Goal: Task Accomplishment & Management: Manage account settings

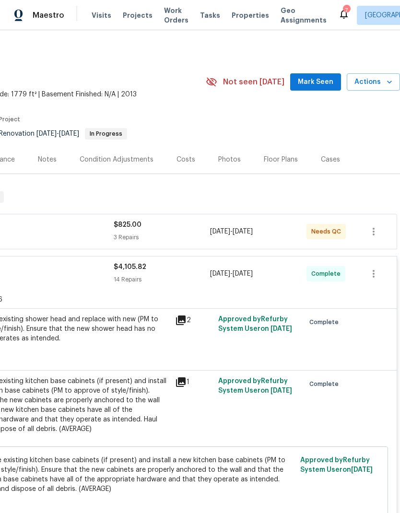
scroll to position [-1, 142]
click at [240, 16] on span "Properties" at bounding box center [249, 16] width 37 height 10
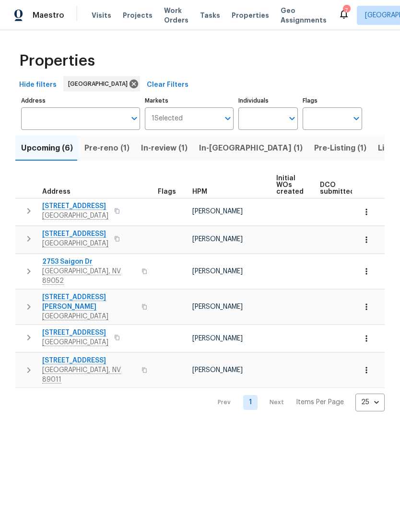
click at [100, 150] on span "Pre-reno (1)" at bounding box center [106, 147] width 45 height 13
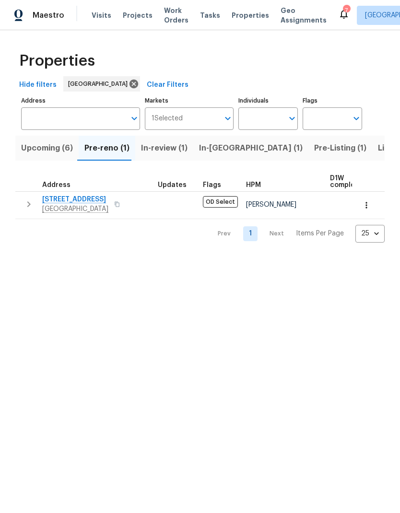
click at [39, 150] on span "Upcoming (6)" at bounding box center [47, 147] width 52 height 13
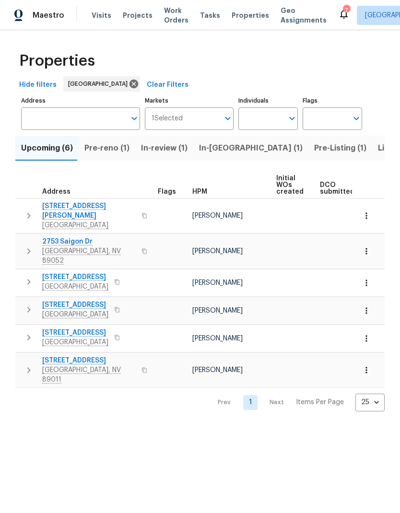
click at [164, 18] on span "Work Orders" at bounding box center [176, 15] width 24 height 19
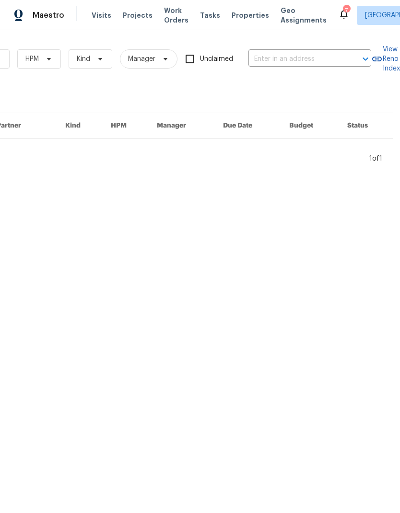
scroll to position [0, 158]
click at [309, 56] on input "text" at bounding box center [296, 59] width 96 height 15
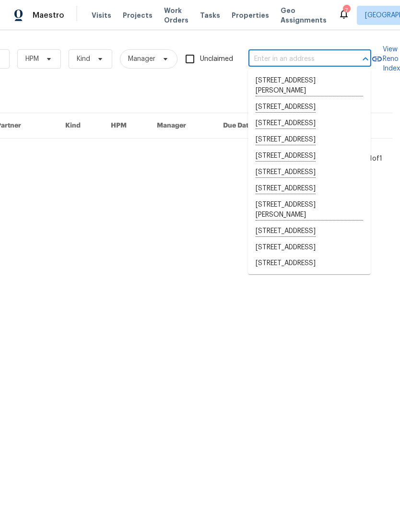
click at [274, 59] on input "text" at bounding box center [296, 59] width 96 height 15
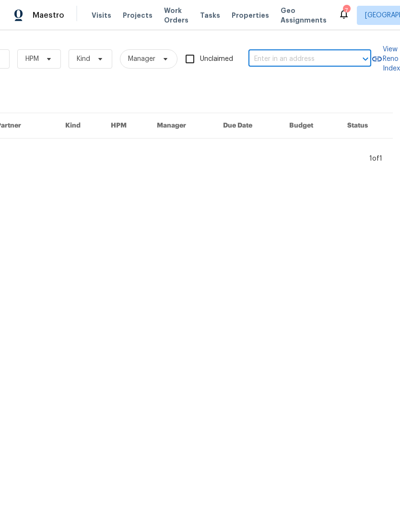
paste input "6458 Secret Grove Ave, Las Vegas, NV 89130"
type input "6458 Secret Grove Ave, Las Vegas, NV 89130"
click at [280, 66] on input "6458 Secret Grove Ave, Las Vegas, NV 89130" at bounding box center [296, 59] width 96 height 15
click at [296, 84] on li "6458 Secret Grove Ave, Las Vegas, NV 89130" at bounding box center [309, 81] width 123 height 16
click at [134, 14] on span "Projects" at bounding box center [138, 16] width 30 height 10
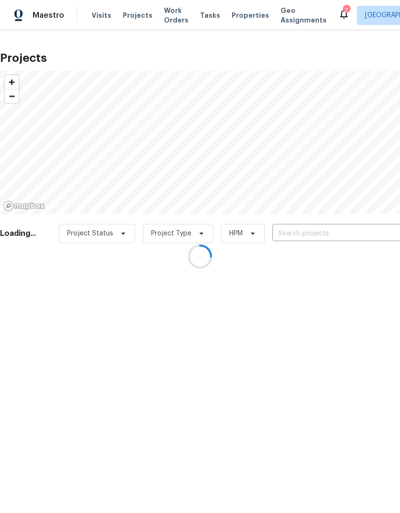
click at [325, 238] on div at bounding box center [200, 256] width 400 height 513
click at [300, 231] on div at bounding box center [200, 256] width 400 height 513
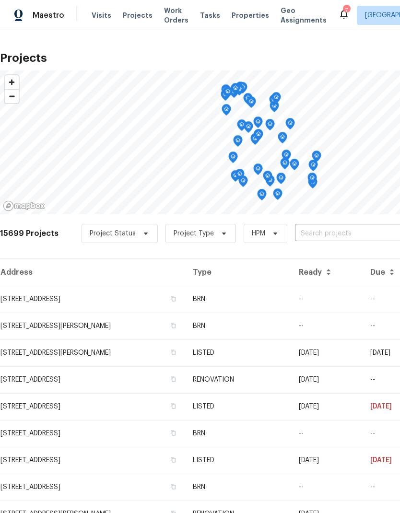
click at [302, 232] on input "text" at bounding box center [350, 233] width 110 height 15
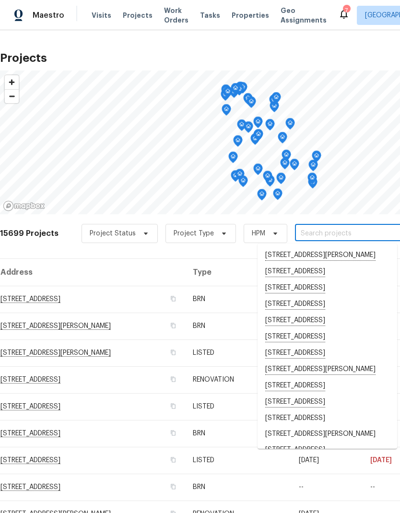
click at [307, 230] on input "text" at bounding box center [350, 233] width 110 height 15
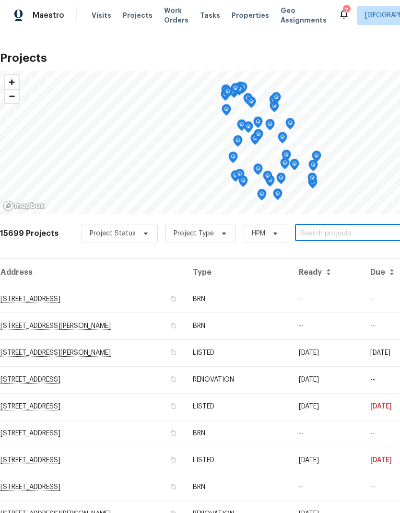
paste input "6458 Secret Grove Ave, Las Vegas, NV 89130"
type input "6458 Secret Grove Ave, Las Vegas, NV 89130"
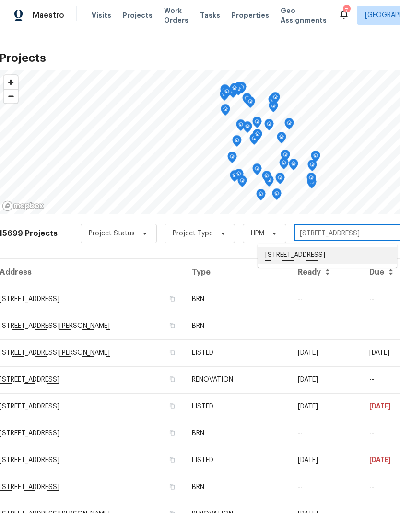
click at [328, 263] on li "6458 Secret Grove Ave, Las Vegas, NV 89130" at bounding box center [326, 255] width 139 height 16
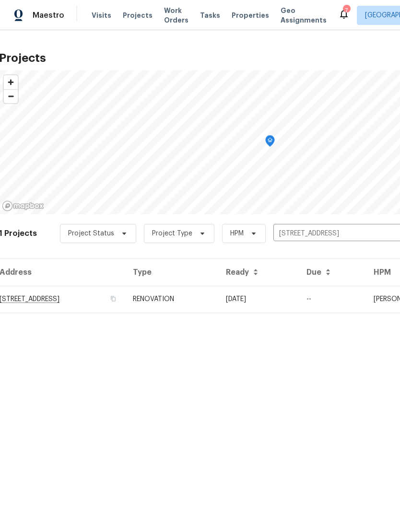
click at [53, 295] on td "6458 Secret Grove Ave, Las Vegas, NV 89130" at bounding box center [62, 299] width 126 height 27
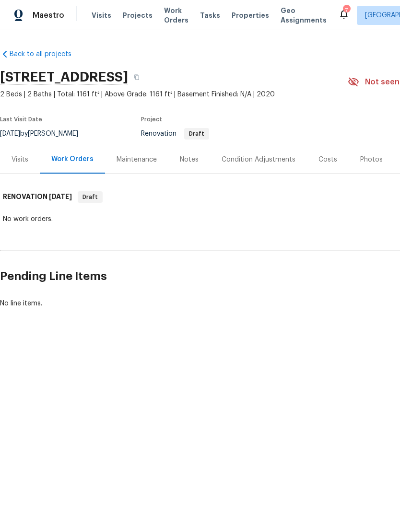
click at [22, 163] on div "Visits" at bounding box center [19, 160] width 17 height 10
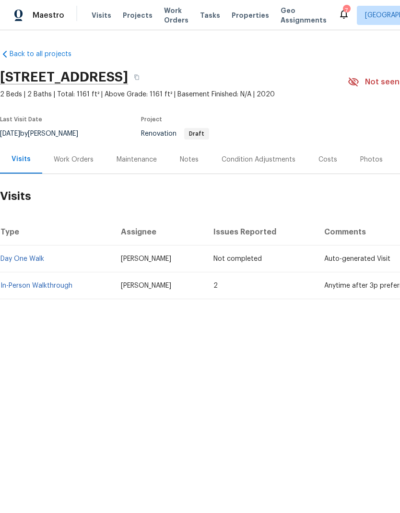
click at [21, 294] on td "In-Person Walkthrough" at bounding box center [56, 285] width 113 height 27
click at [24, 287] on link "In-Person Walkthrough" at bounding box center [36, 285] width 72 height 7
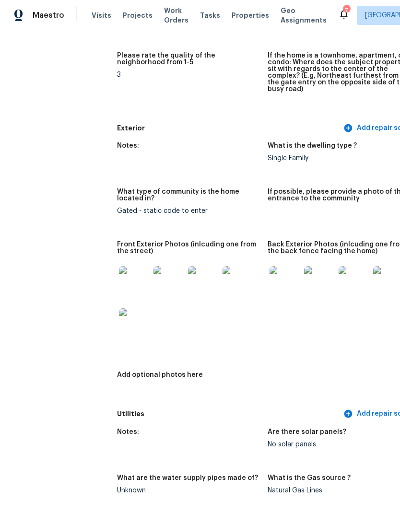
scroll to position [314, 0]
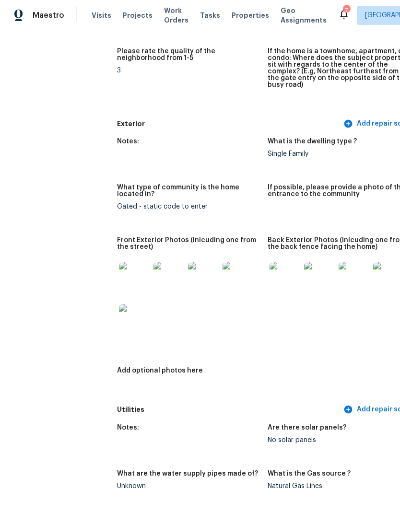
click at [119, 272] on img at bounding box center [134, 277] width 31 height 31
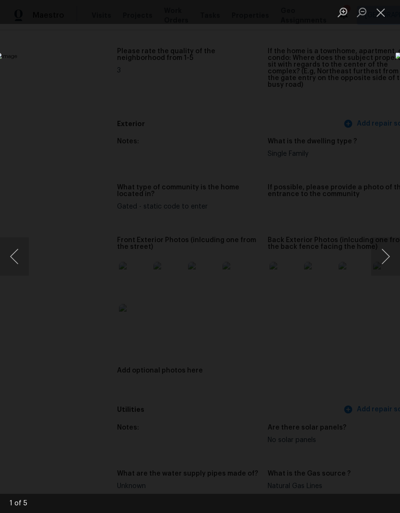
click at [386, 263] on button "Next image" at bounding box center [385, 256] width 29 height 38
click at [383, 266] on button "Next image" at bounding box center [385, 256] width 29 height 38
click at [386, 264] on button "Next image" at bounding box center [385, 256] width 29 height 38
click at [385, 263] on button "Next image" at bounding box center [385, 256] width 29 height 38
click at [379, 13] on button "Close lightbox" at bounding box center [380, 12] width 19 height 17
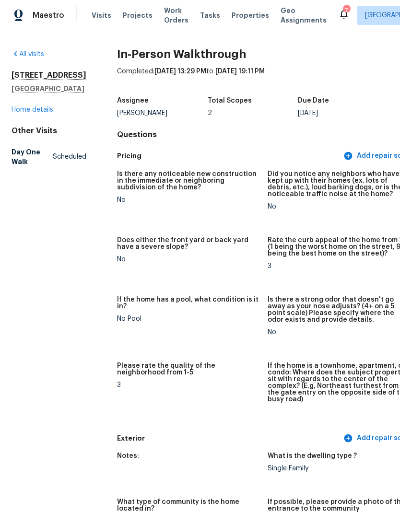
scroll to position [0, 0]
click at [23, 113] on link "Home details" at bounding box center [32, 109] width 42 height 7
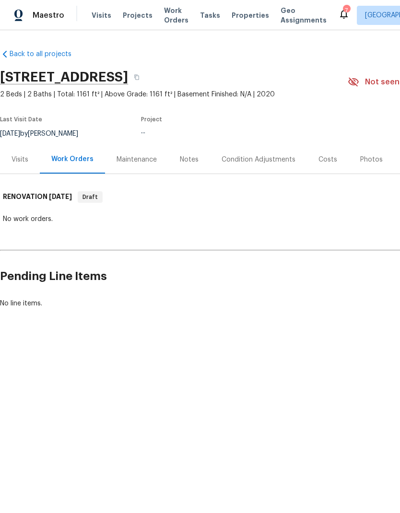
click at [183, 170] on div "Notes" at bounding box center [189, 159] width 42 height 28
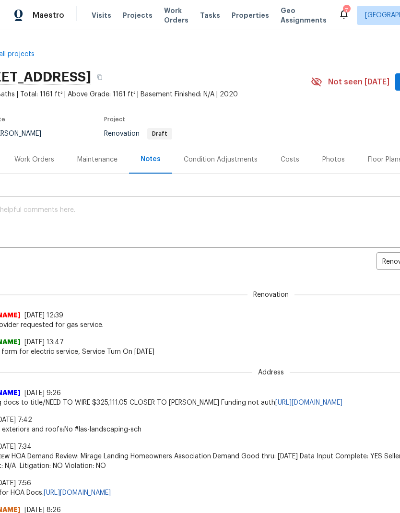
click at [231, 19] on span "Properties" at bounding box center [249, 16] width 37 height 10
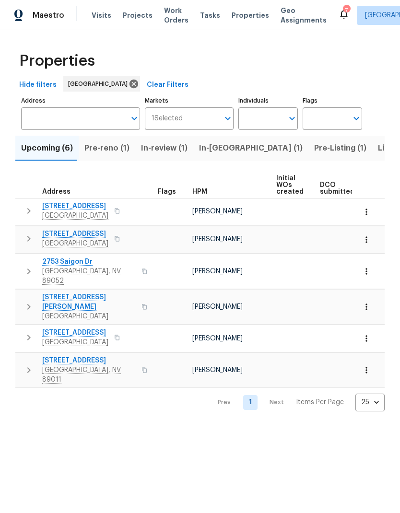
click at [378, 148] on span "Listed (35)" at bounding box center [398, 147] width 41 height 13
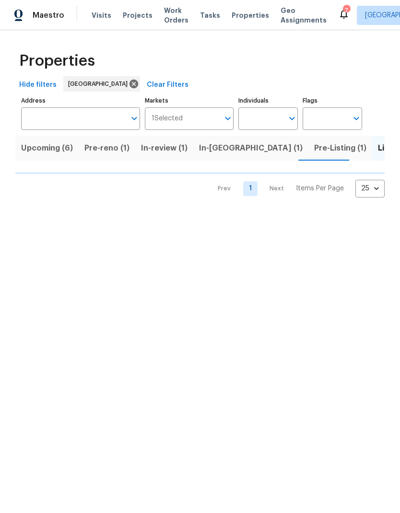
click at [262, 126] on input "Individuals" at bounding box center [260, 118] width 45 height 23
type input "ana"
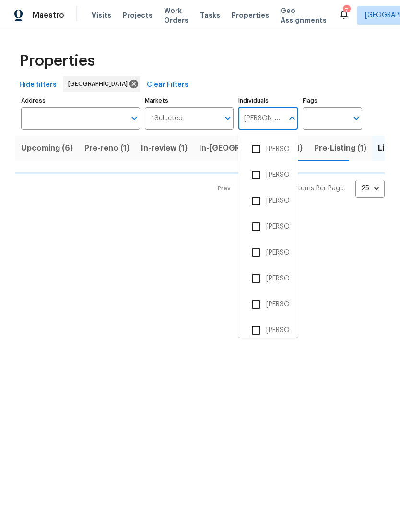
click at [254, 275] on input "checkbox" at bounding box center [256, 278] width 20 height 20
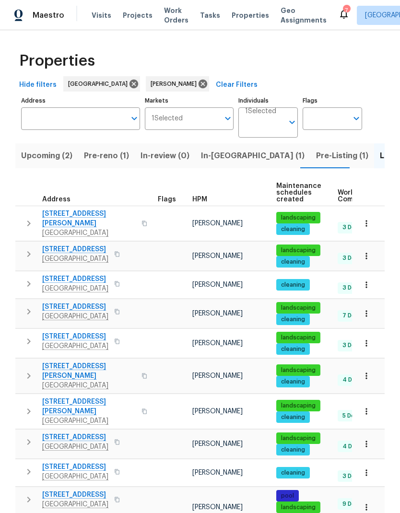
click at [32, 217] on icon "button" at bounding box center [28, 222] width 11 height 11
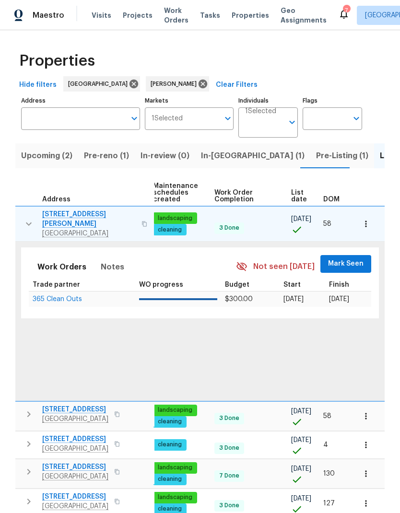
scroll to position [0, 124]
click at [352, 259] on span "Mark Seen" at bounding box center [345, 264] width 35 height 12
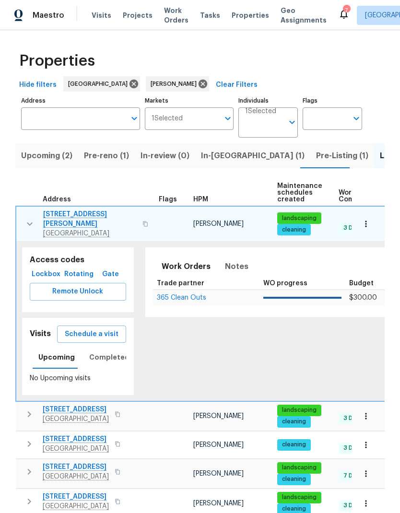
scroll to position [0, 0]
click at [31, 224] on icon "button" at bounding box center [29, 223] width 11 height 11
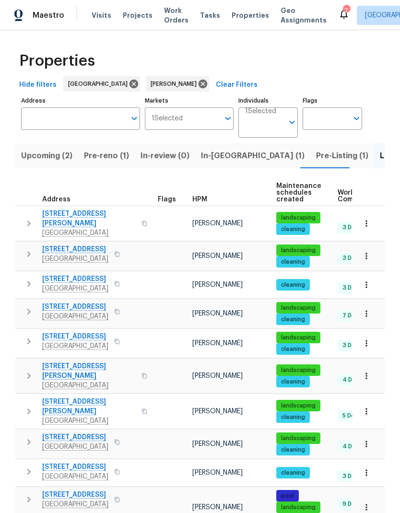
click at [26, 251] on icon "button" at bounding box center [28, 253] width 11 height 11
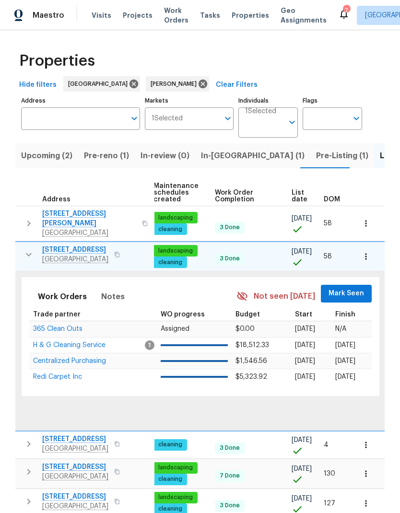
click at [357, 291] on span "Mark Seen" at bounding box center [345, 293] width 35 height 12
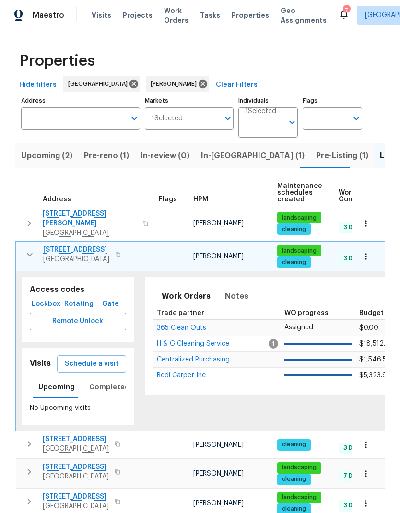
click at [29, 252] on icon "button" at bounding box center [29, 254] width 11 height 11
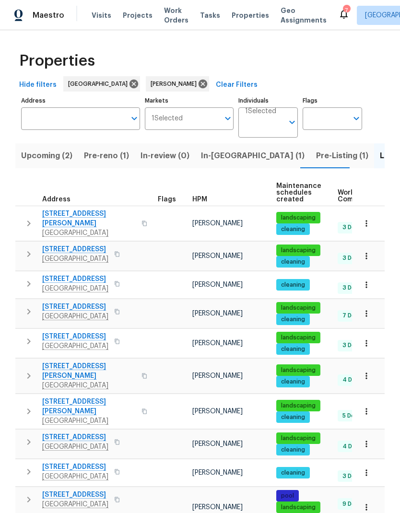
click at [31, 280] on icon "button" at bounding box center [28, 283] width 11 height 11
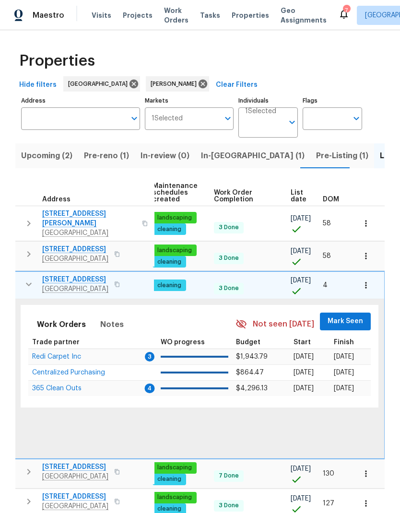
scroll to position [0, 124]
click at [348, 316] on span "Mark Seen" at bounding box center [345, 321] width 35 height 12
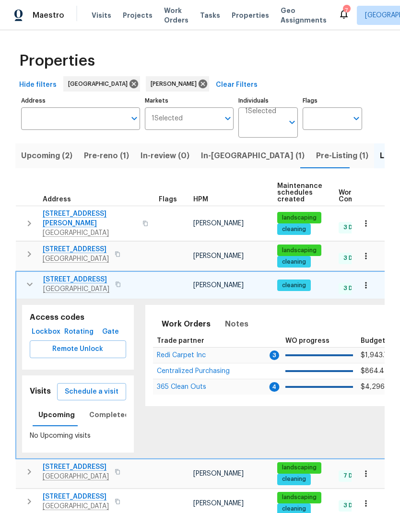
scroll to position [0, 0]
click at [32, 281] on icon "button" at bounding box center [29, 283] width 11 height 11
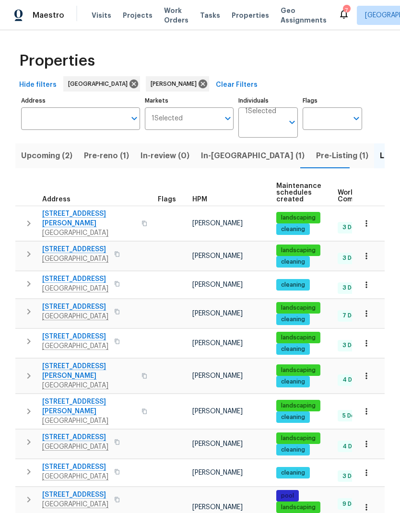
click at [31, 308] on icon "button" at bounding box center [28, 311] width 11 height 11
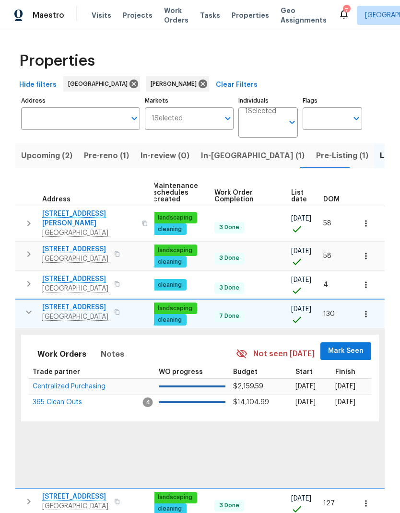
scroll to position [0, 124]
click at [353, 346] on span "Mark Seen" at bounding box center [345, 351] width 35 height 12
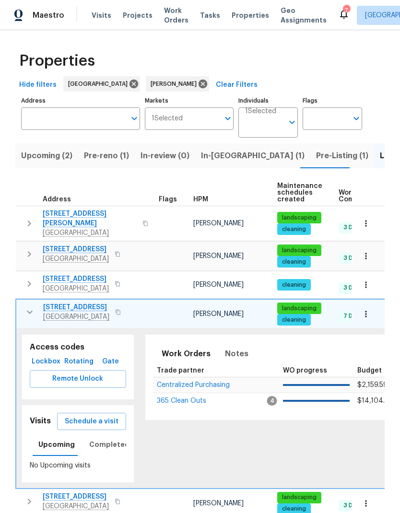
scroll to position [0, 0]
click at [35, 309] on button "button" at bounding box center [29, 311] width 19 height 19
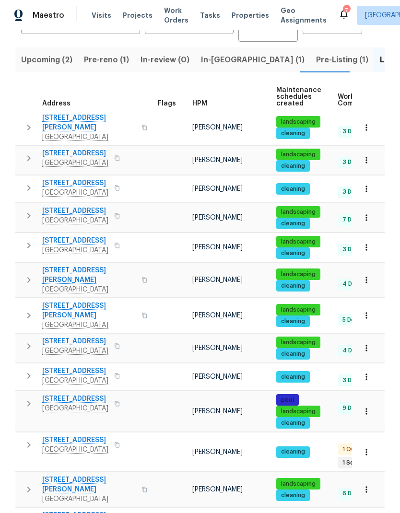
scroll to position [95, 0]
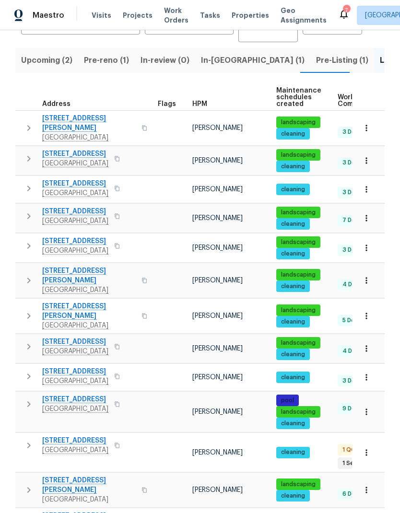
click at [27, 243] on icon "button" at bounding box center [28, 246] width 3 height 6
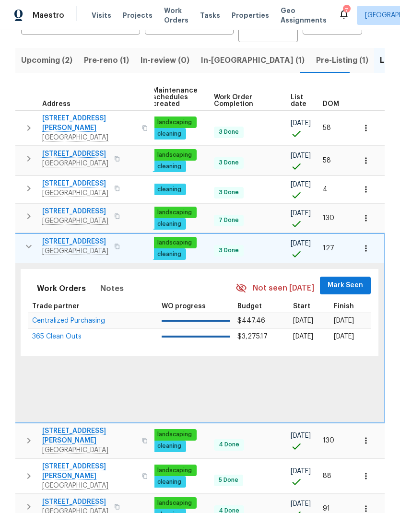
scroll to position [0, 124]
click at [358, 283] on span "Mark Seen" at bounding box center [345, 285] width 35 height 12
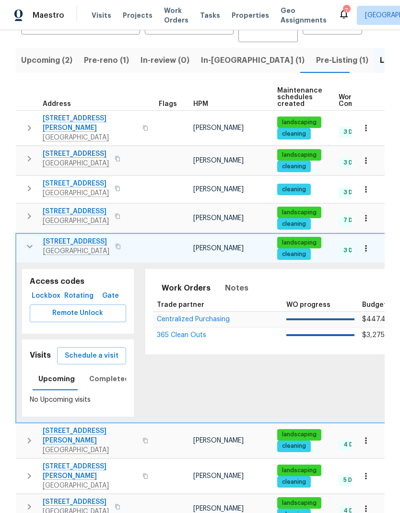
scroll to position [0, 0]
click at [29, 245] on icon "button" at bounding box center [30, 246] width 6 height 3
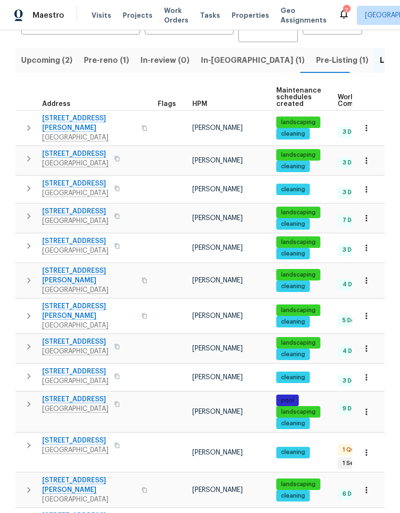
click at [33, 275] on icon "button" at bounding box center [28, 280] width 11 height 11
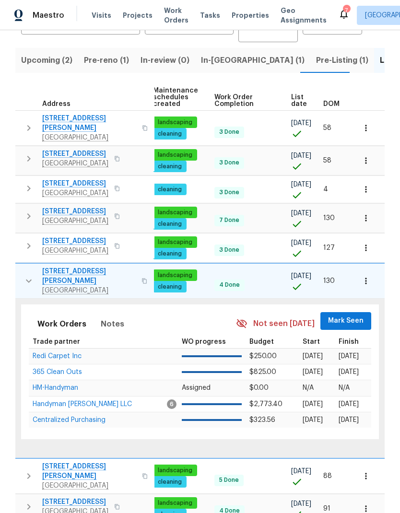
click at [347, 315] on span "Mark Seen" at bounding box center [345, 321] width 35 height 12
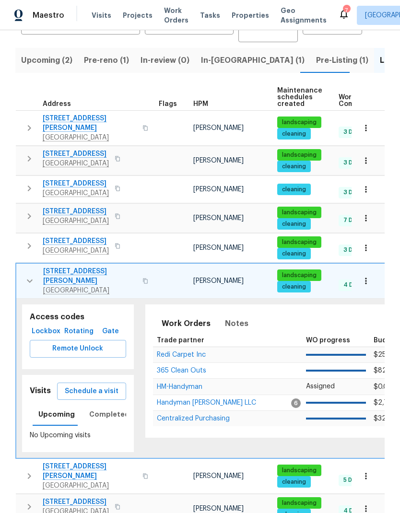
click at [27, 275] on icon "button" at bounding box center [29, 280] width 11 height 11
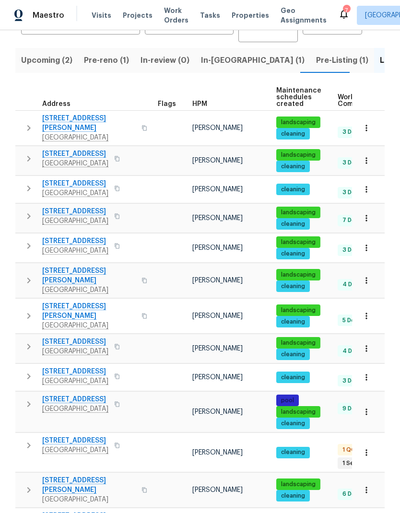
click at [32, 310] on icon "button" at bounding box center [28, 315] width 11 height 11
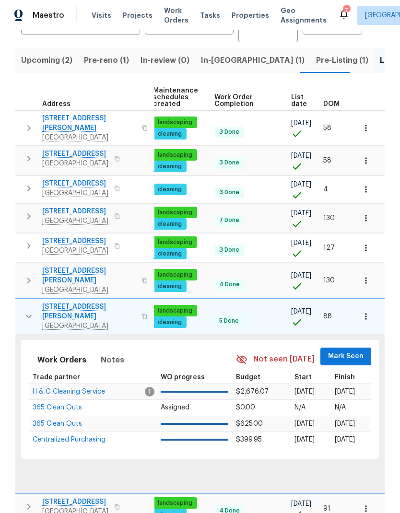
scroll to position [0, 124]
click at [346, 350] on span "Mark Seen" at bounding box center [345, 356] width 35 height 12
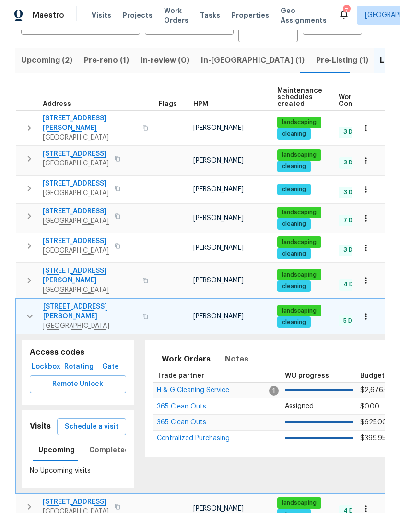
scroll to position [0, 0]
click at [35, 304] on button "button" at bounding box center [29, 316] width 19 height 29
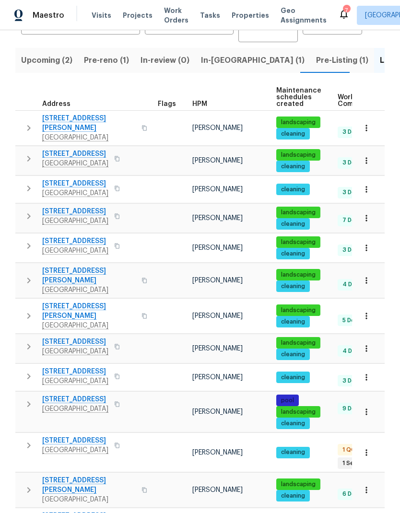
click at [29, 343] on icon "button" at bounding box center [28, 346] width 3 height 6
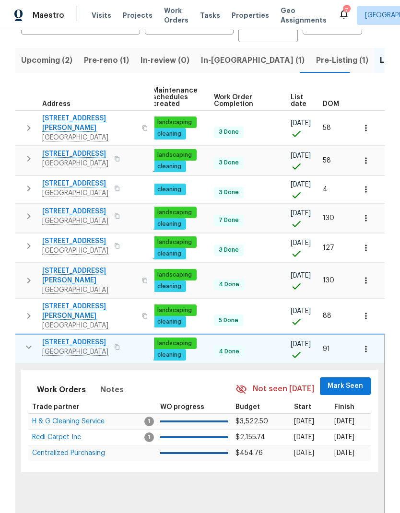
scroll to position [0, 124]
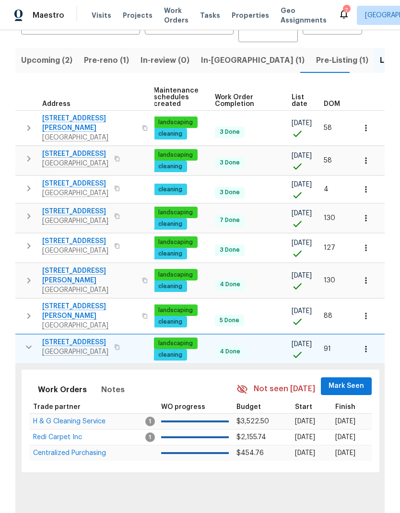
click at [345, 380] on span "Mark Seen" at bounding box center [345, 386] width 35 height 12
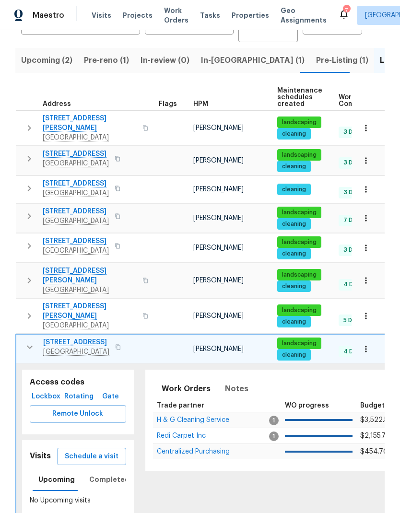
scroll to position [0, 0]
click at [30, 341] on icon "button" at bounding box center [29, 346] width 11 height 11
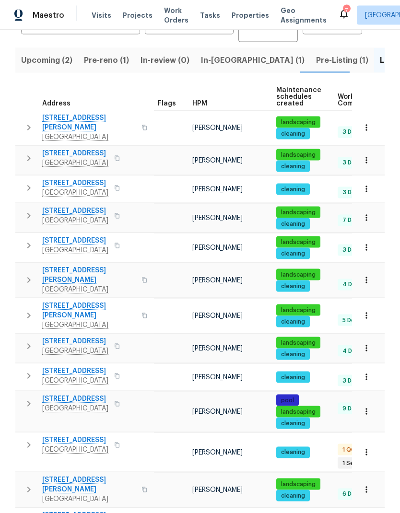
scroll to position [38, 0]
click at [33, 370] on icon "button" at bounding box center [28, 375] width 11 height 11
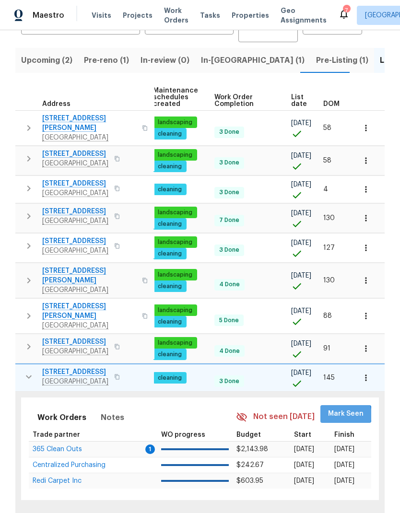
click at [344, 408] on span "Mark Seen" at bounding box center [345, 414] width 35 height 12
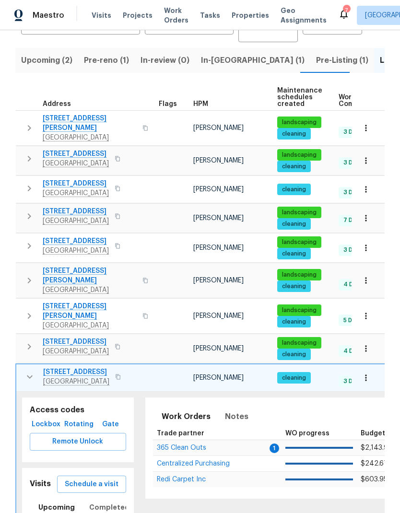
scroll to position [0, 0]
click at [31, 371] on icon "button" at bounding box center [29, 376] width 11 height 11
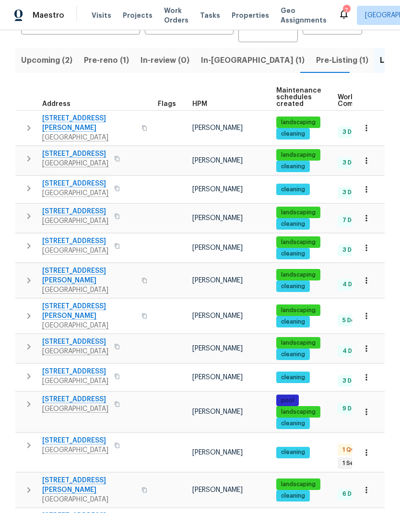
click at [29, 398] on icon "button" at bounding box center [28, 403] width 11 height 11
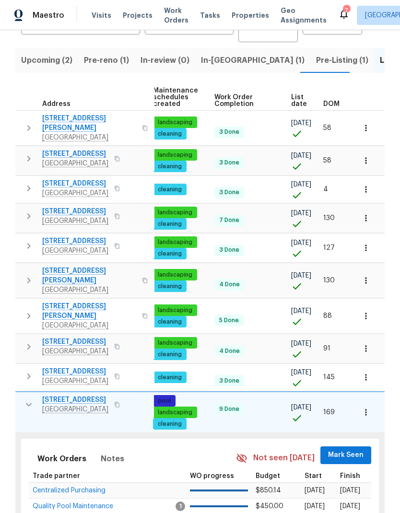
scroll to position [0, 124]
click at [351, 449] on span "Mark Seen" at bounding box center [345, 455] width 35 height 12
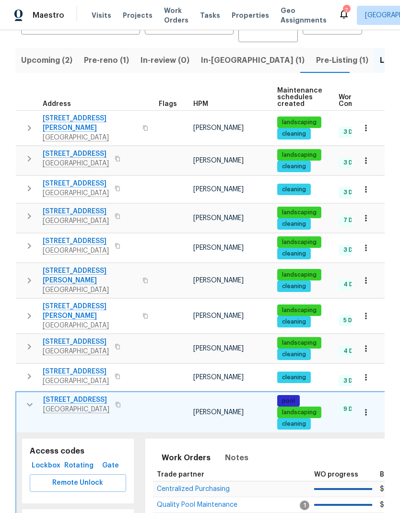
scroll to position [0, 0]
click at [30, 399] on icon "button" at bounding box center [29, 404] width 11 height 11
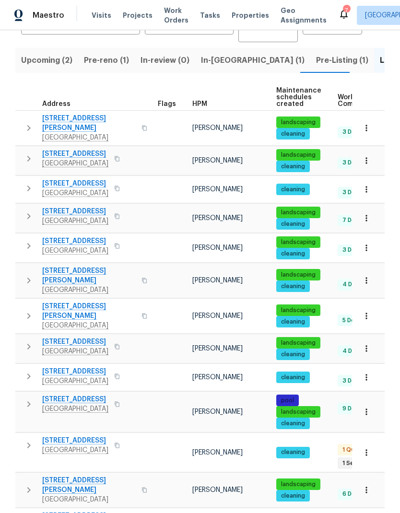
click at [27, 439] on icon "button" at bounding box center [28, 444] width 11 height 11
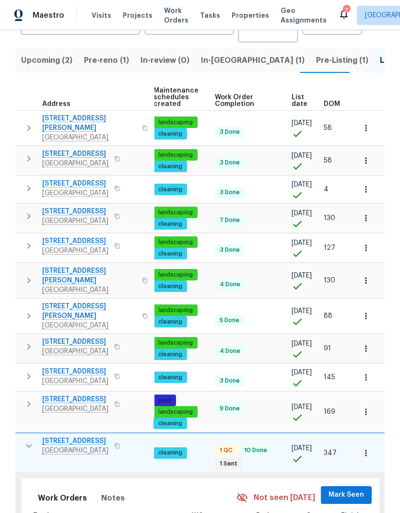
scroll to position [0, 124]
click at [349, 489] on span "Mark Seen" at bounding box center [345, 495] width 35 height 12
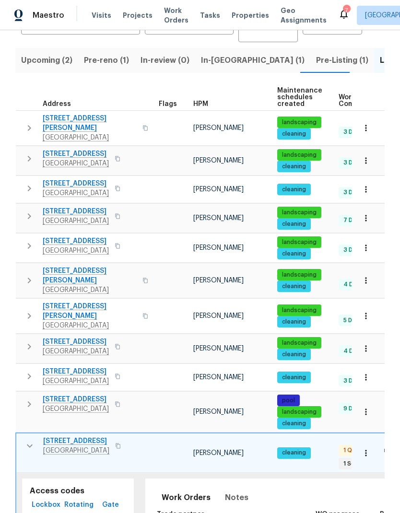
scroll to position [0, 0]
click at [28, 440] on icon "button" at bounding box center [29, 445] width 11 height 11
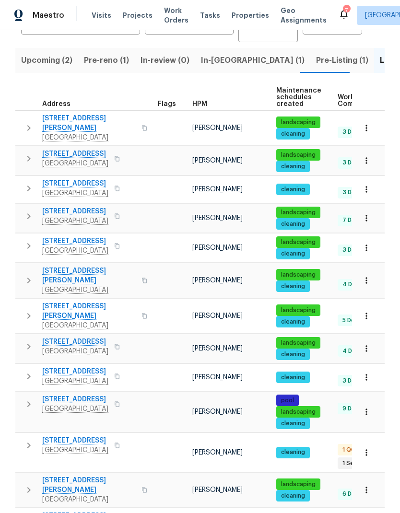
click at [36, 475] on button "button" at bounding box center [28, 489] width 19 height 29
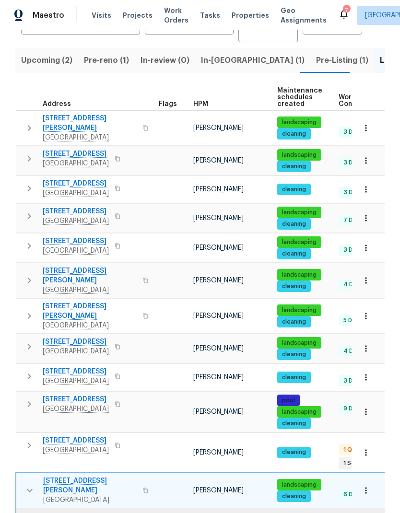
click at [27, 484] on icon "button" at bounding box center [29, 489] width 11 height 11
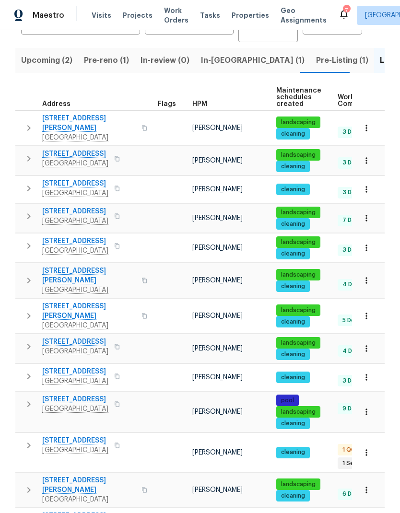
click at [32, 512] on icon "button" at bounding box center [28, 520] width 11 height 11
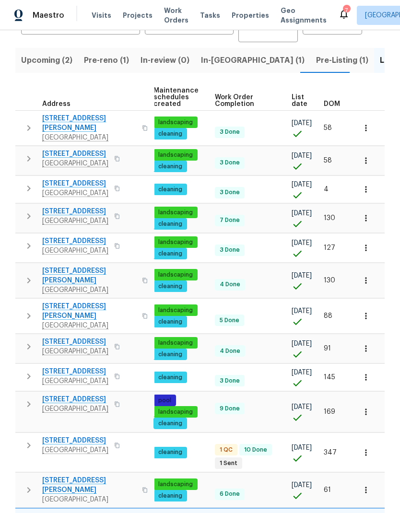
click at [80, 449] on span "[PERSON_NAME]" at bounding box center [94, 452] width 50 height 7
click at [71, 449] on span "[PERSON_NAME]" at bounding box center [94, 452] width 50 height 7
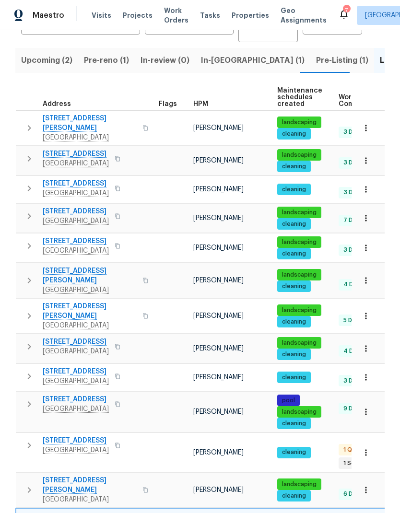
click at [61, 435] on span "210 Shadybrook Ln Unit B" at bounding box center [76, 440] width 66 height 10
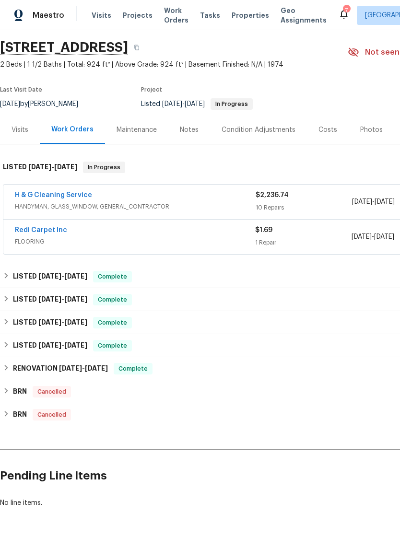
scroll to position [30, 0]
click at [176, 205] on span "HANDYMAN, GLASS_WINDOW, GENERAL_CONTRACTOR" at bounding box center [135, 207] width 240 height 10
click at [176, 202] on div "H & G Cleaning Service" at bounding box center [135, 195] width 240 height 11
click at [121, 196] on div "H & G Cleaning Service" at bounding box center [135, 195] width 240 height 11
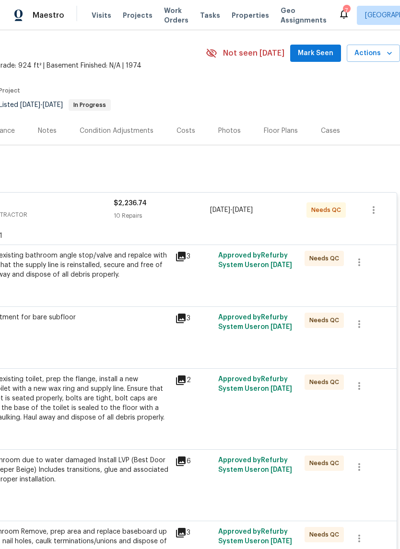
scroll to position [29, 142]
click at [81, 271] on div "Remove the existing bathroom angle stop/valve and repalce with new. Ensure that…" at bounding box center [64, 265] width 210 height 29
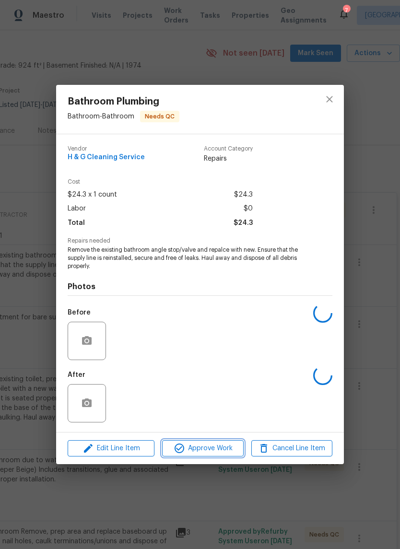
click at [185, 448] on span "Approve Work" at bounding box center [202, 448] width 75 height 12
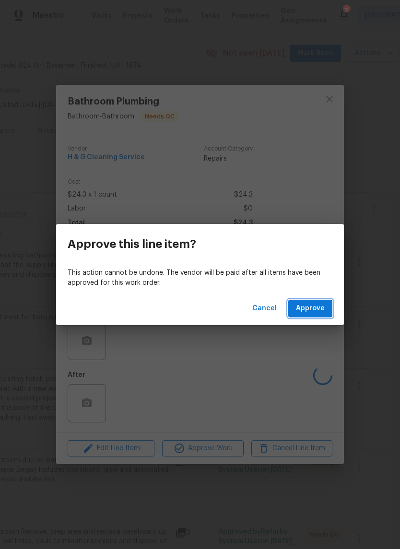
click at [313, 307] on span "Approve" at bounding box center [310, 308] width 29 height 12
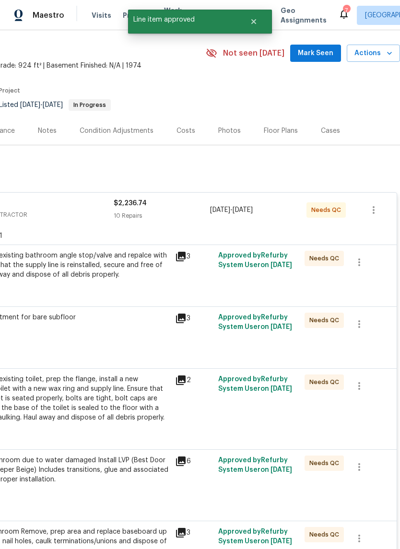
click at [50, 266] on div "Remove the existing bathroom angle stop/valve and repalce with new. Ensure that…" at bounding box center [64, 265] width 210 height 29
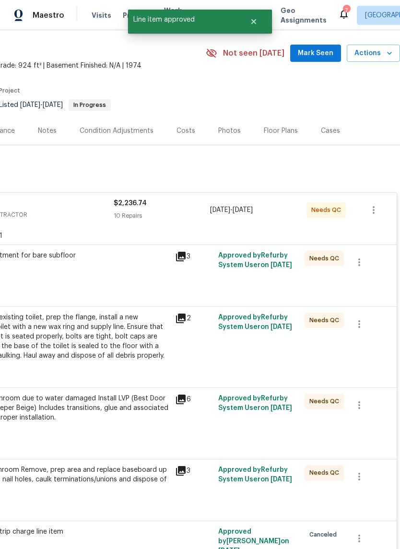
click at [75, 275] on div "Enzyme Treatment for bare subfloor $150.00" at bounding box center [64, 270] width 216 height 44
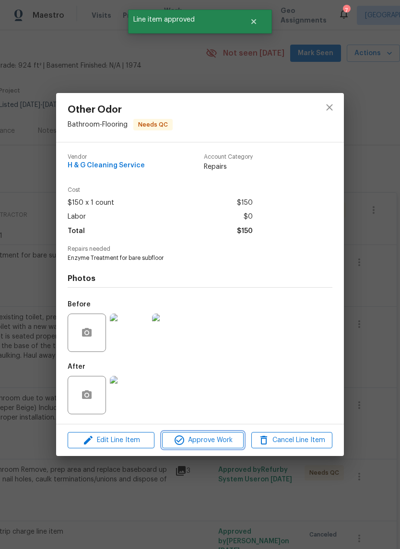
click at [228, 443] on span "Approve Work" at bounding box center [202, 440] width 75 height 12
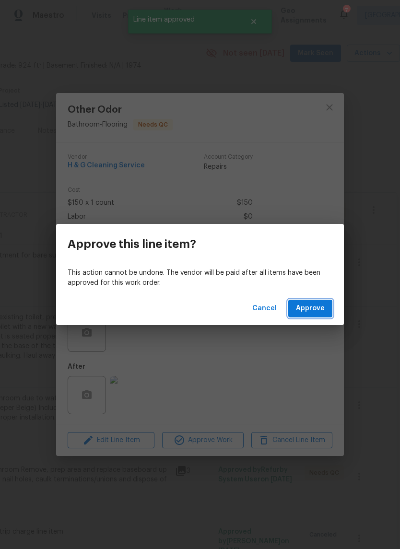
click at [327, 307] on button "Approve" at bounding box center [310, 308] width 44 height 18
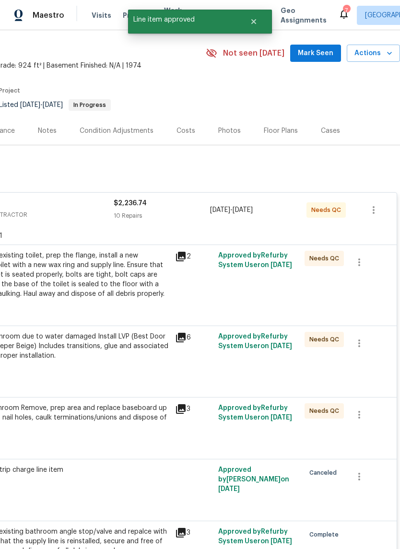
click at [74, 284] on div "Remove the existing toilet, prep the flange, install a new elongated toilet wit…" at bounding box center [64, 275] width 210 height 48
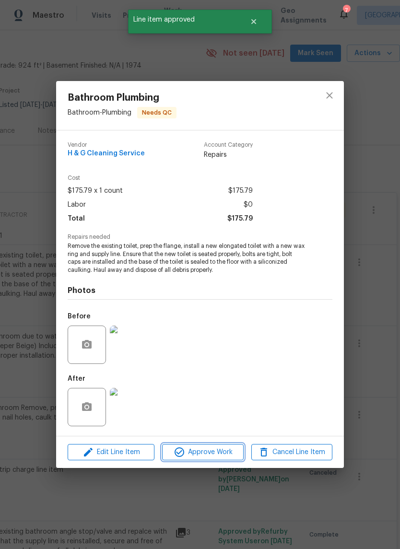
click at [227, 450] on span "Approve Work" at bounding box center [202, 452] width 75 height 12
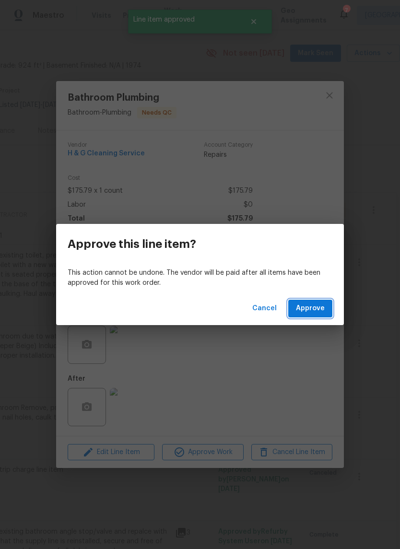
click at [330, 304] on button "Approve" at bounding box center [310, 308] width 44 height 18
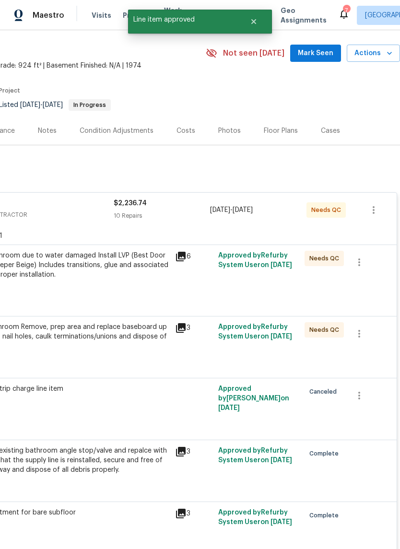
click at [45, 275] on div "Updates bathroom due to water damaged Install LVP (Best Door 4.5 220 Sweeper Be…" at bounding box center [64, 265] width 210 height 29
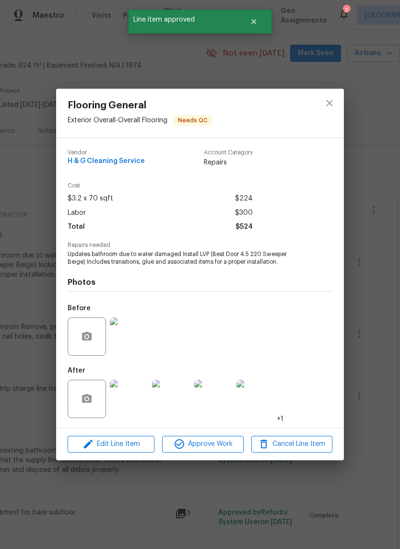
click at [235, 441] on span "Approve Work" at bounding box center [202, 444] width 75 height 12
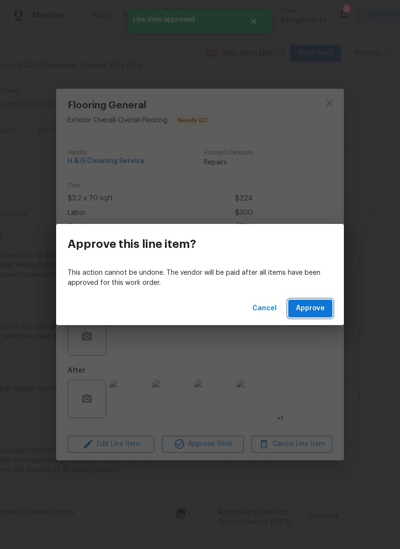
click at [325, 311] on button "Approve" at bounding box center [310, 308] width 44 height 18
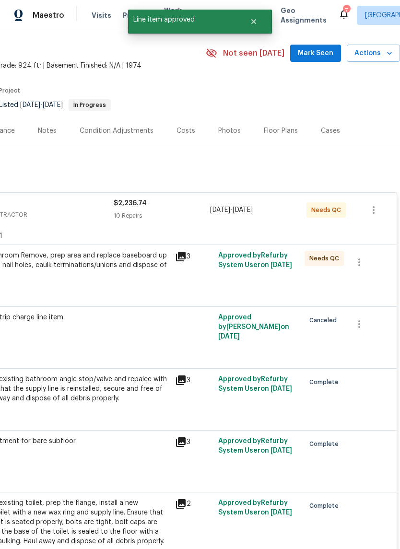
click at [53, 265] on div "Upstairs bathroom Remove, prep area and replace baseboard up to 8 LF. Fill all …" at bounding box center [64, 265] width 210 height 29
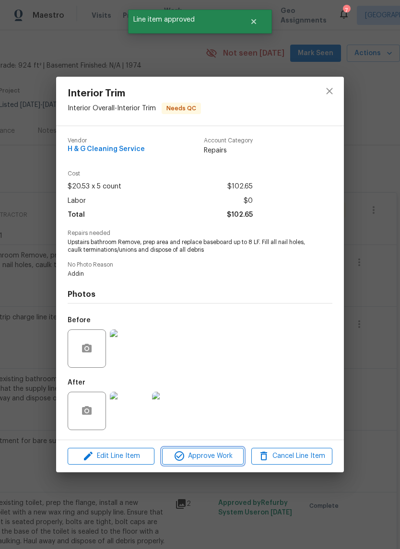
click at [230, 456] on span "Approve Work" at bounding box center [202, 456] width 75 height 12
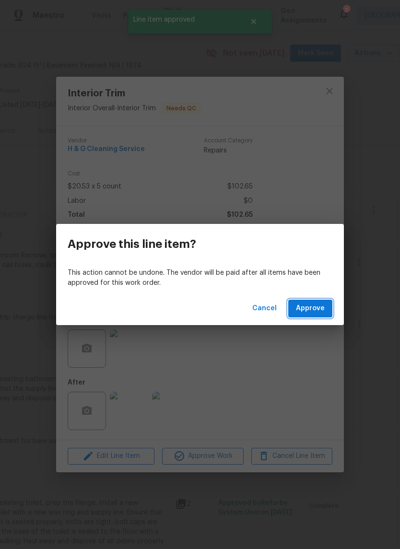
click at [322, 314] on button "Approve" at bounding box center [310, 308] width 44 height 18
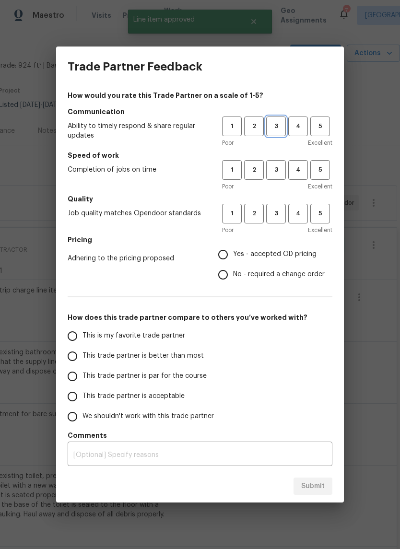
click at [277, 128] on span "3" at bounding box center [276, 126] width 18 height 11
click at [275, 167] on span "3" at bounding box center [276, 169] width 18 height 11
click at [279, 213] on span "3" at bounding box center [276, 213] width 18 height 11
click at [230, 259] on input "Yes - accepted OD pricing" at bounding box center [223, 254] width 20 height 20
radio input "true"
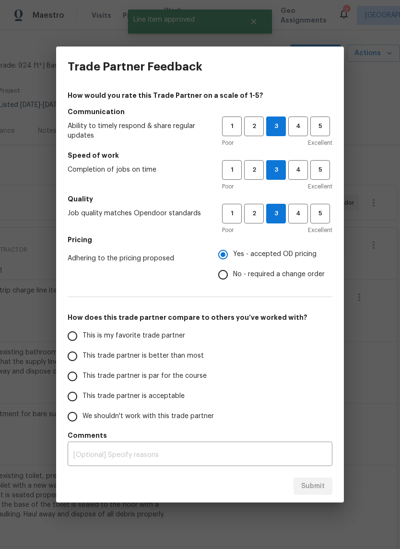
click at [75, 359] on input "This trade partner is better than most" at bounding box center [72, 356] width 20 height 20
click at [312, 491] on span "Submit" at bounding box center [312, 486] width 23 height 12
radio input "true"
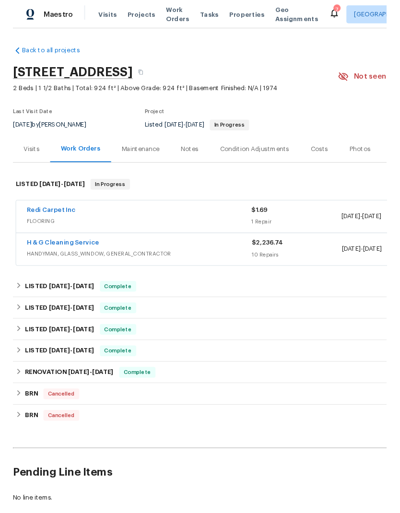
scroll to position [0, 0]
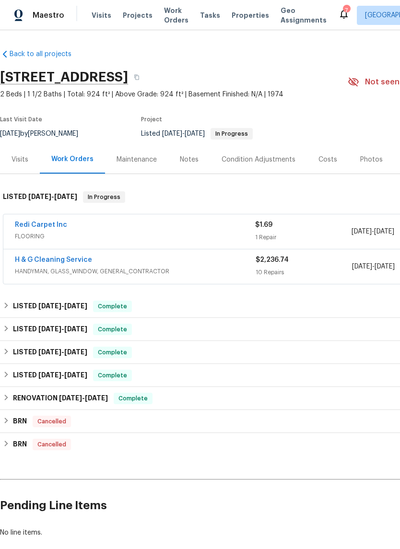
click at [28, 225] on link "Redi Carpet Inc" at bounding box center [41, 224] width 52 height 7
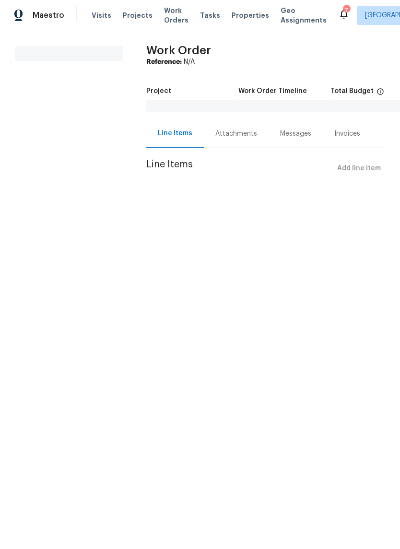
click at [230, 134] on div "Attachments" at bounding box center [236, 134] width 42 height 10
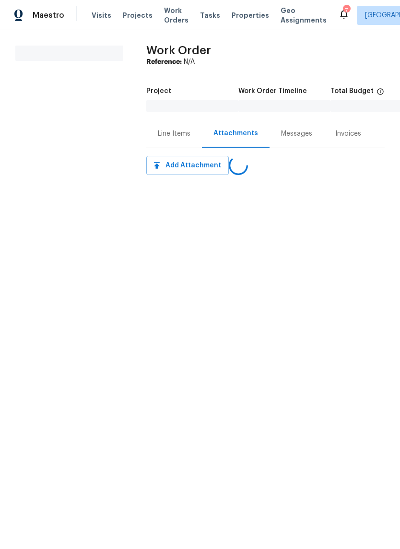
click at [287, 133] on div "Messages" at bounding box center [296, 134] width 31 height 10
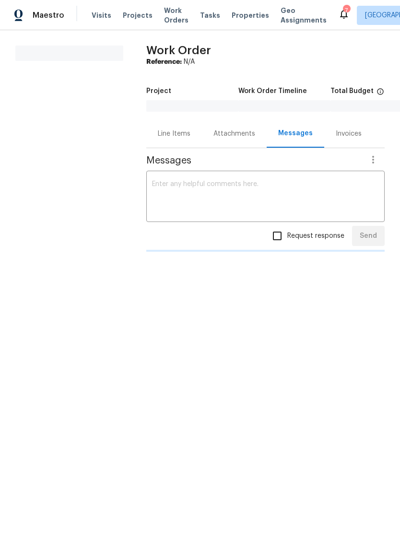
click at [163, 196] on textarea at bounding box center [265, 198] width 227 height 34
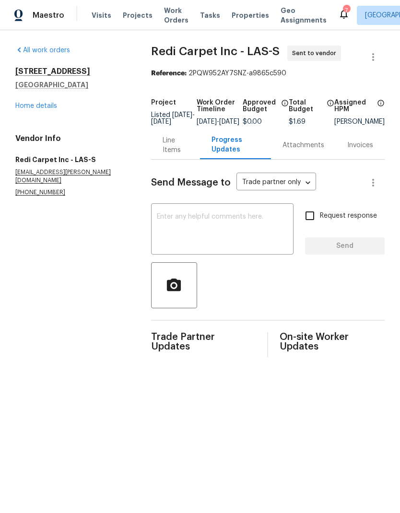
click at [256, 243] on textarea at bounding box center [222, 230] width 131 height 34
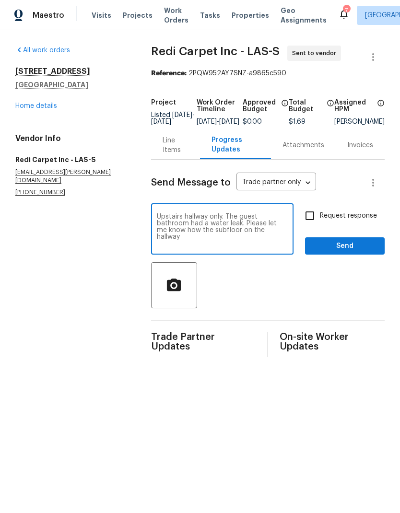
type textarea "Upstairs hallway only. The guest bathroom had a water leak. Please let me know …"
click at [318, 226] on input "Request response" at bounding box center [309, 216] width 20 height 20
checkbox input "true"
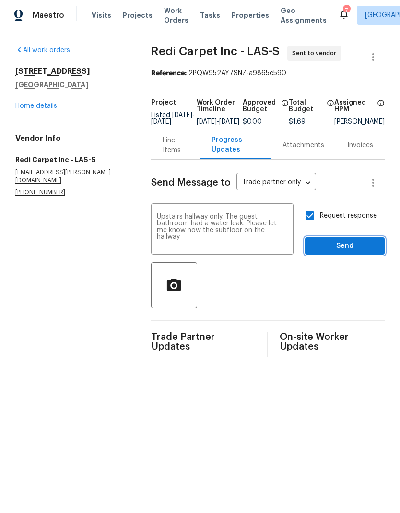
click at [340, 248] on span "Send" at bounding box center [344, 246] width 64 height 12
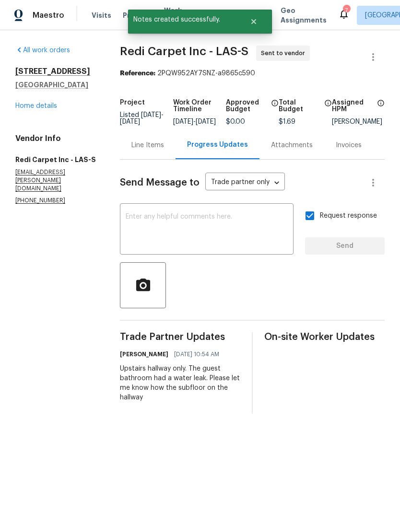
click at [23, 109] on link "Home details" at bounding box center [36, 106] width 42 height 7
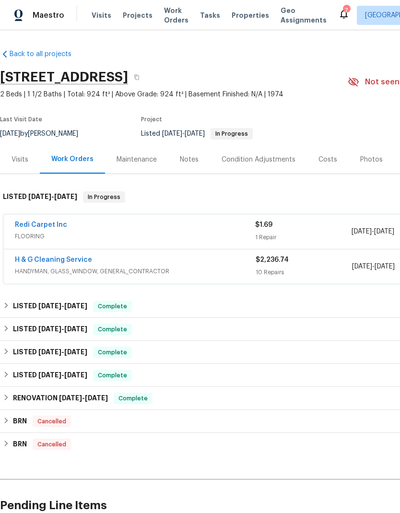
click at [242, 16] on span "Properties" at bounding box center [249, 16] width 37 height 10
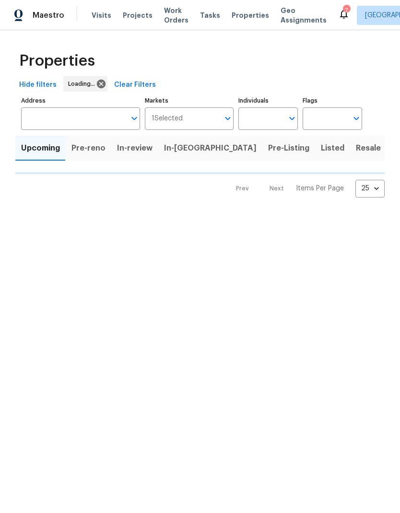
click at [320, 151] on span "Listed" at bounding box center [331, 147] width 23 height 13
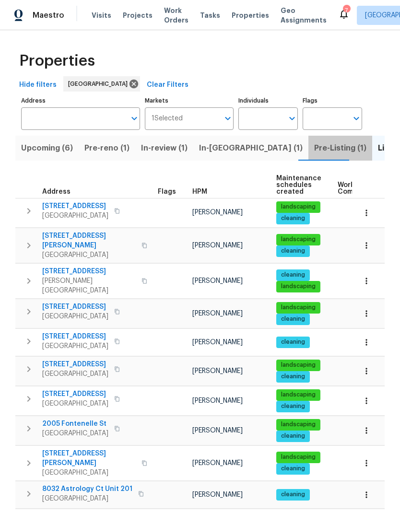
click at [314, 151] on span "Pre-Listing (1)" at bounding box center [340, 147] width 52 height 13
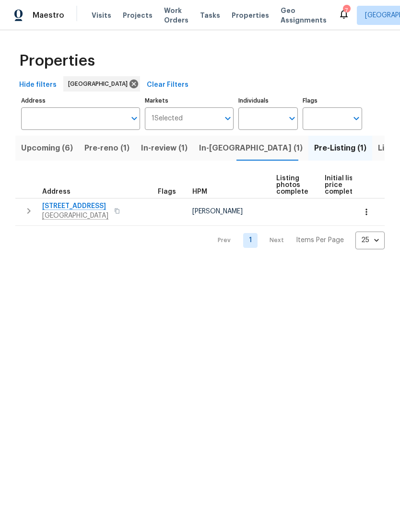
click at [61, 206] on span "[STREET_ADDRESS]" at bounding box center [75, 206] width 66 height 10
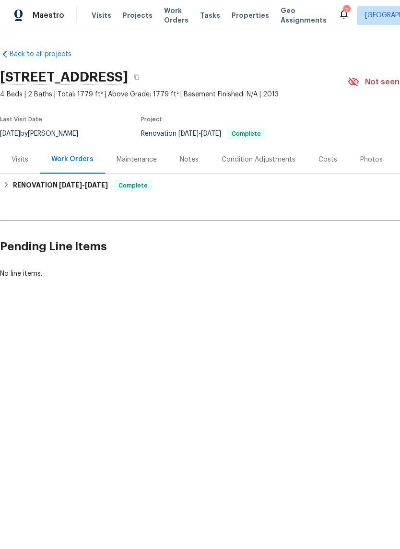
click at [192, 160] on div "Notes" at bounding box center [189, 160] width 19 height 10
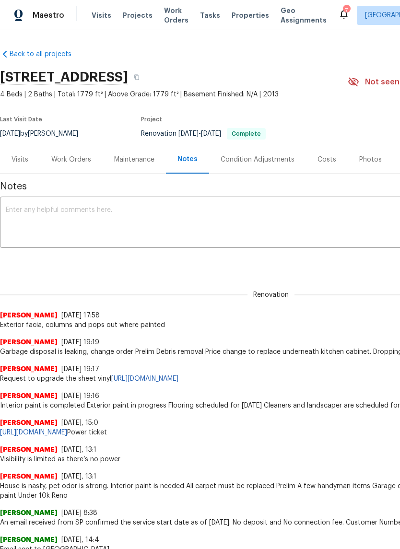
click at [62, 157] on div "Work Orders" at bounding box center [71, 160] width 40 height 10
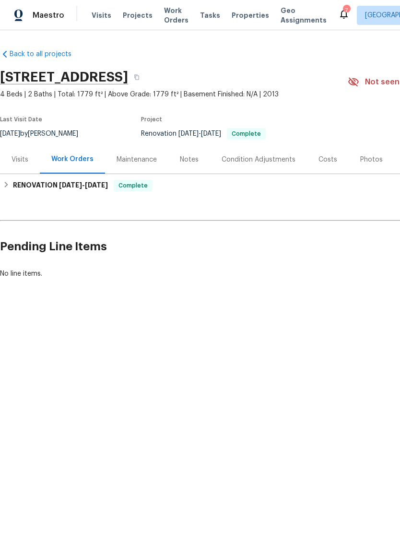
click at [25, 161] on div "Visits" at bounding box center [19, 160] width 17 height 10
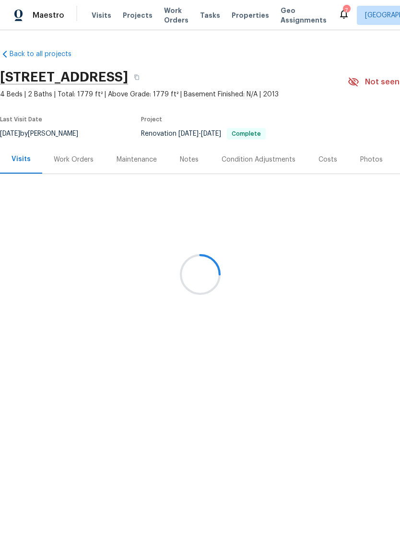
click at [60, 166] on div at bounding box center [200, 274] width 400 height 549
click at [58, 160] on div at bounding box center [200, 274] width 400 height 549
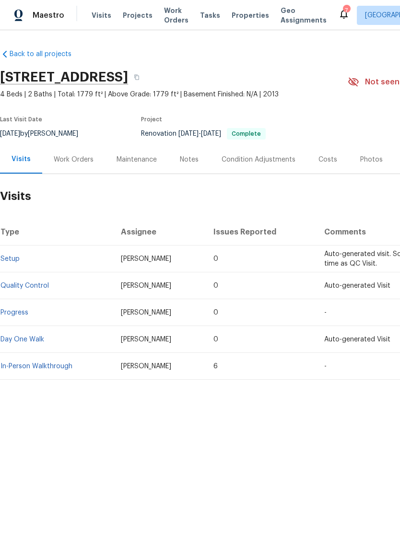
click at [71, 161] on div "Work Orders" at bounding box center [74, 160] width 40 height 10
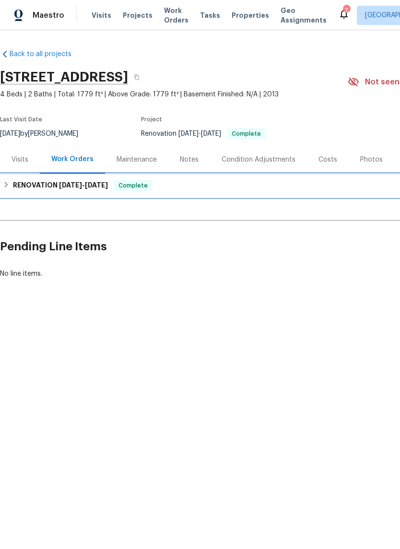
click at [14, 186] on h6 "RENOVATION [DATE] - [DATE]" at bounding box center [60, 185] width 95 height 11
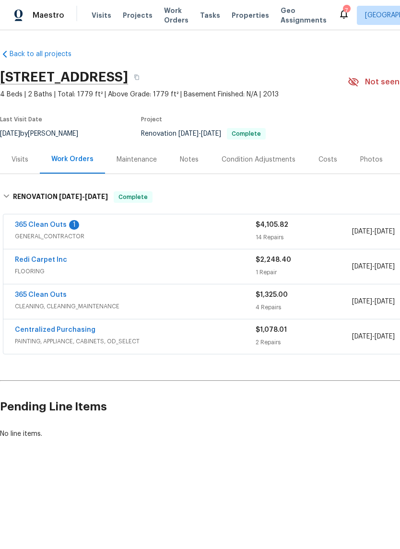
click at [31, 259] on link "Redi Carpet Inc" at bounding box center [41, 259] width 52 height 7
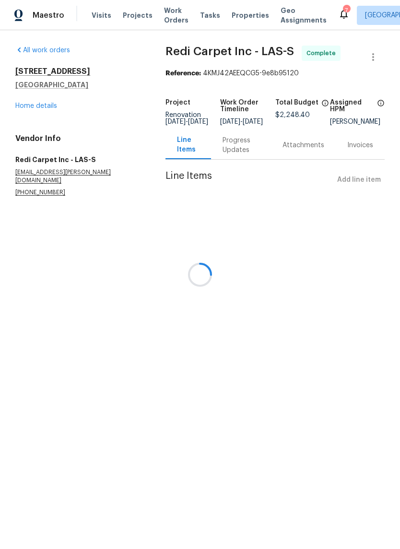
click at [292, 156] on div at bounding box center [200, 274] width 400 height 549
click at [244, 157] on div at bounding box center [200, 274] width 400 height 549
click at [241, 156] on div at bounding box center [200, 274] width 400 height 549
click at [236, 154] on div at bounding box center [200, 274] width 400 height 549
click at [236, 153] on div at bounding box center [200, 274] width 400 height 549
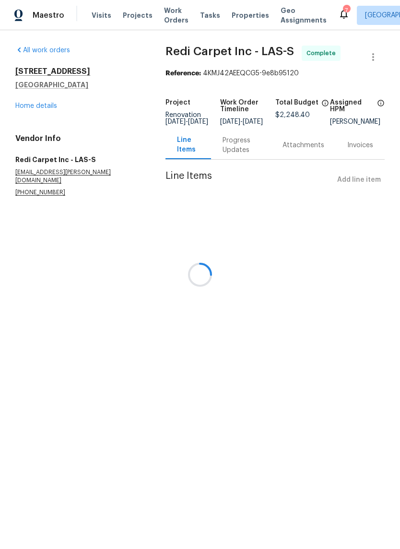
click at [243, 152] on div at bounding box center [200, 274] width 400 height 549
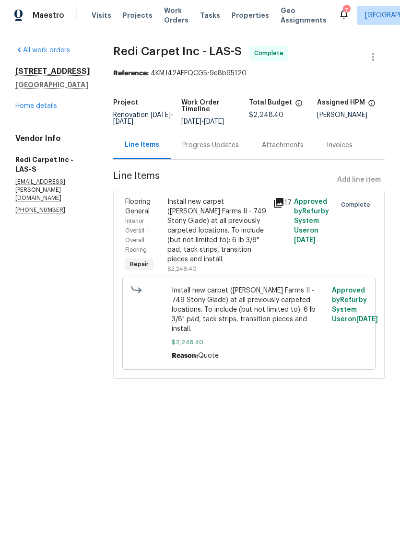
click at [228, 150] on div "Progress Updates" at bounding box center [210, 145] width 57 height 10
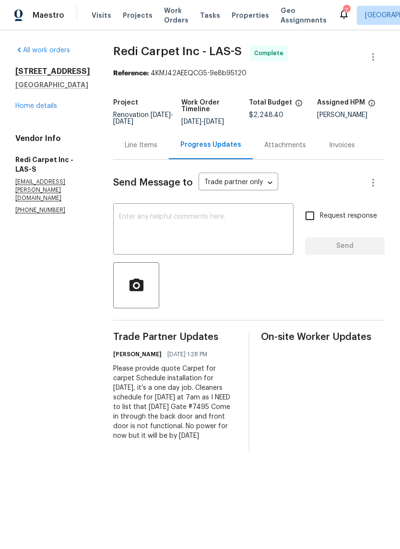
click at [143, 150] on div "Line Items" at bounding box center [141, 145] width 33 height 10
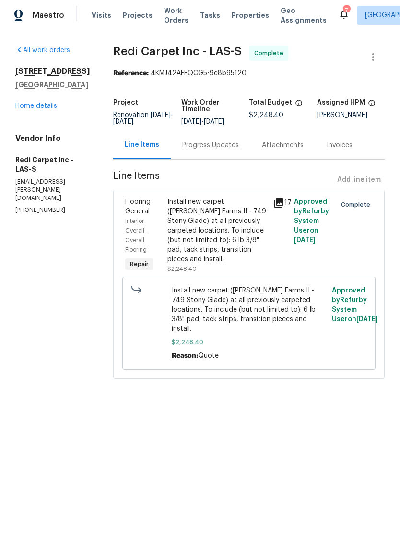
click at [196, 247] on div "Install new carpet ([PERSON_NAME] Farms II - 749 Stony Glade) at all previously…" at bounding box center [217, 230] width 100 height 67
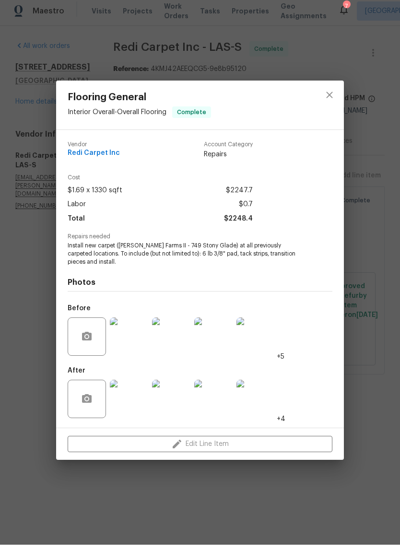
click at [121, 400] on img at bounding box center [129, 403] width 38 height 38
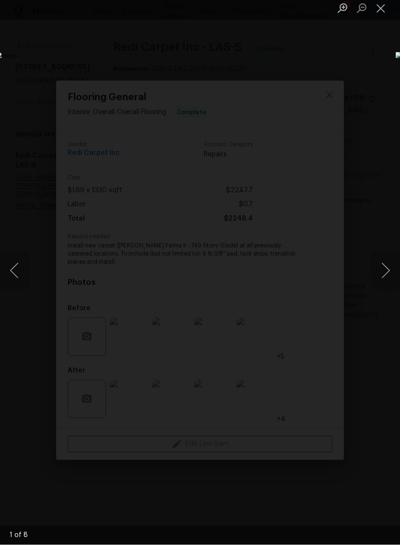
click at [386, 269] on button "Next image" at bounding box center [385, 274] width 29 height 38
click at [387, 272] on button "Next image" at bounding box center [385, 274] width 29 height 38
click at [386, 274] on button "Next image" at bounding box center [385, 274] width 29 height 38
click at [386, 276] on button "Next image" at bounding box center [385, 274] width 29 height 38
click at [385, 276] on button "Next image" at bounding box center [385, 274] width 29 height 38
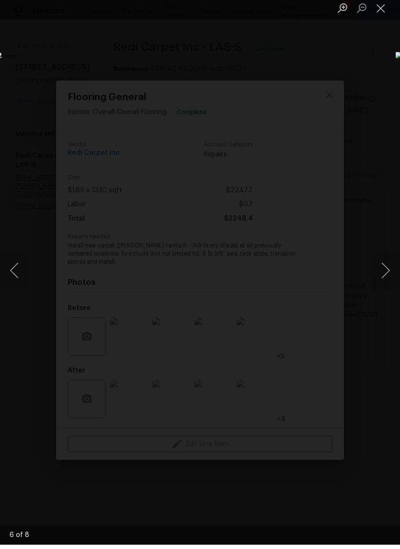
click at [385, 276] on button "Next image" at bounding box center [385, 274] width 29 height 38
click at [386, 276] on button "Next image" at bounding box center [385, 274] width 29 height 38
click at [386, 277] on button "Next image" at bounding box center [385, 274] width 29 height 38
click at [386, 276] on button "Next image" at bounding box center [385, 274] width 29 height 38
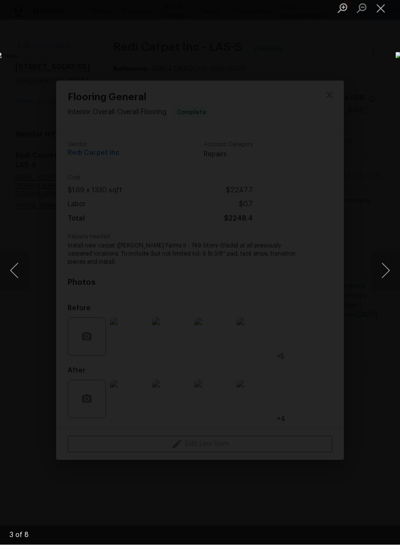
click at [386, 276] on button "Next image" at bounding box center [385, 274] width 29 height 38
click at [388, 273] on button "Next image" at bounding box center [385, 274] width 29 height 38
click at [378, 9] on button "Close lightbox" at bounding box center [380, 12] width 19 height 17
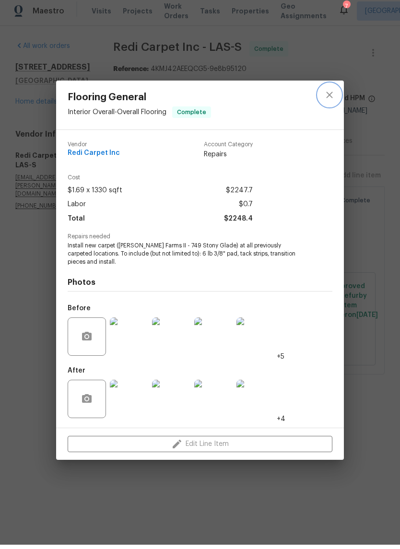
click at [330, 93] on icon "close" at bounding box center [328, 98] width 11 height 11
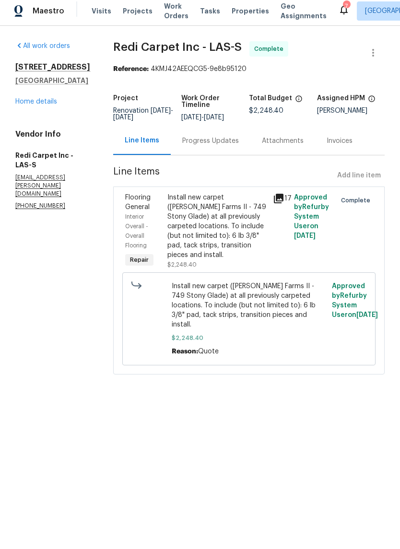
click at [224, 155] on div "Progress Updates" at bounding box center [211, 145] width 80 height 28
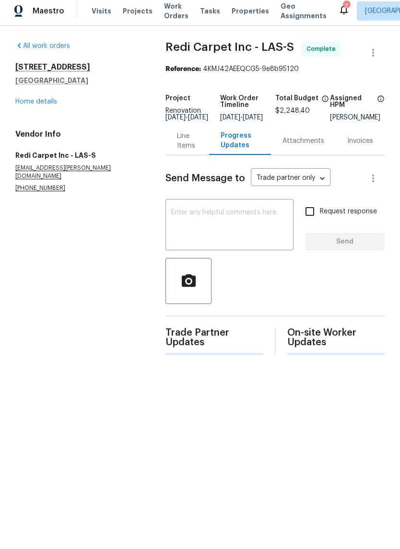
click at [219, 228] on textarea at bounding box center [229, 230] width 116 height 34
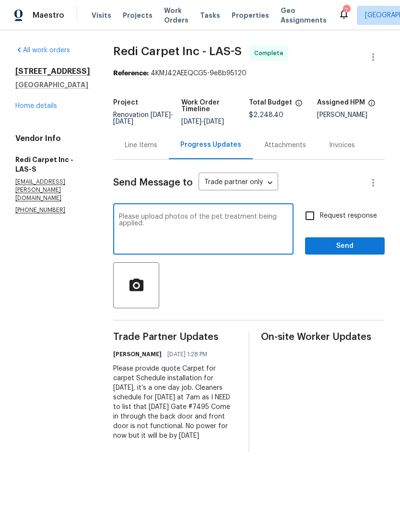
type textarea "Please upload photos of the pet treatment being applied."
click at [139, 290] on icon "button" at bounding box center [136, 284] width 14 height 12
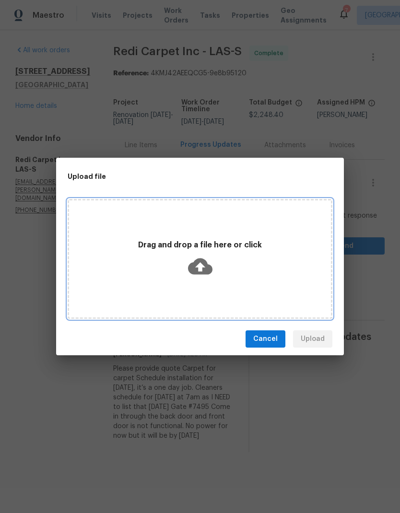
click at [194, 266] on icon at bounding box center [200, 266] width 24 height 16
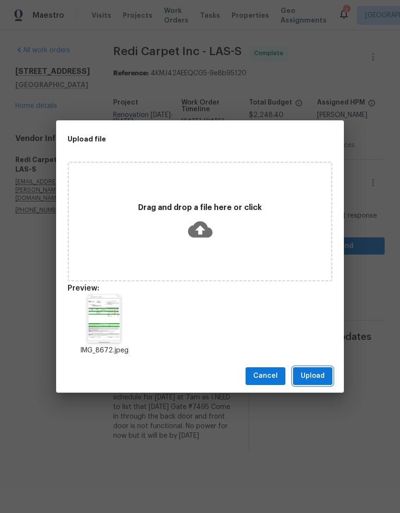
click at [322, 376] on span "Upload" at bounding box center [312, 376] width 24 height 12
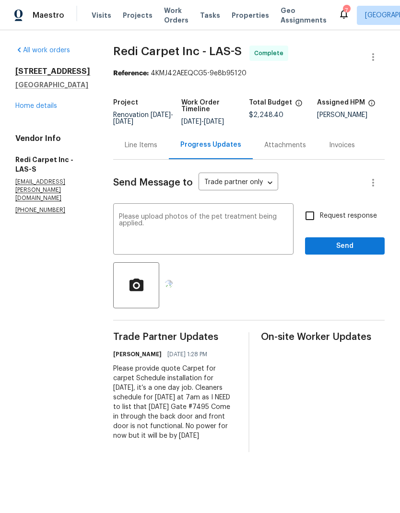
click at [314, 220] on input "Request response" at bounding box center [309, 216] width 20 height 20
checkbox input "true"
click at [369, 252] on span "Send" at bounding box center [344, 246] width 64 height 12
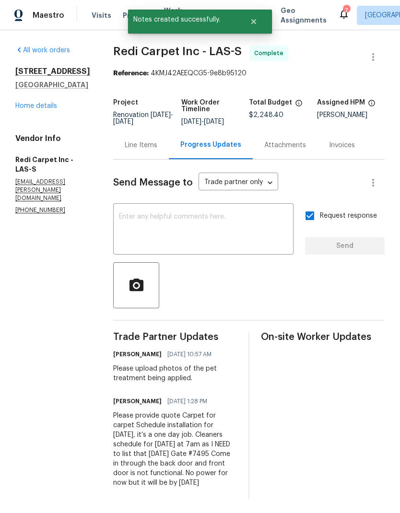
click at [21, 109] on link "Home details" at bounding box center [36, 106] width 42 height 7
